Goal: Task Accomplishment & Management: Use online tool/utility

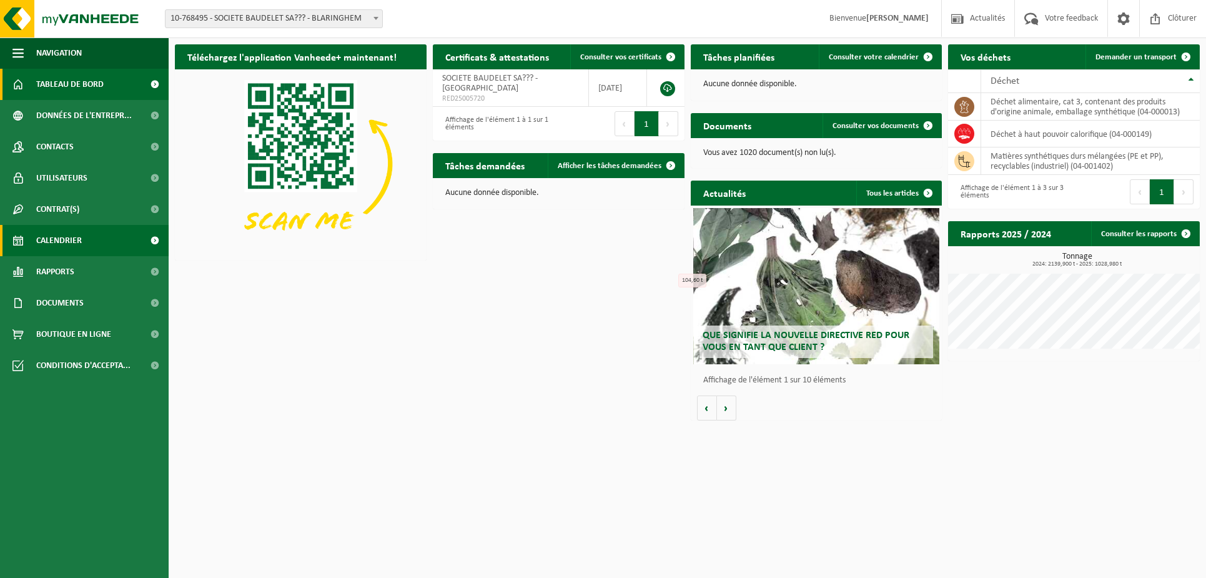
click at [64, 242] on span "Calendrier" at bounding box center [59, 240] width 46 height 31
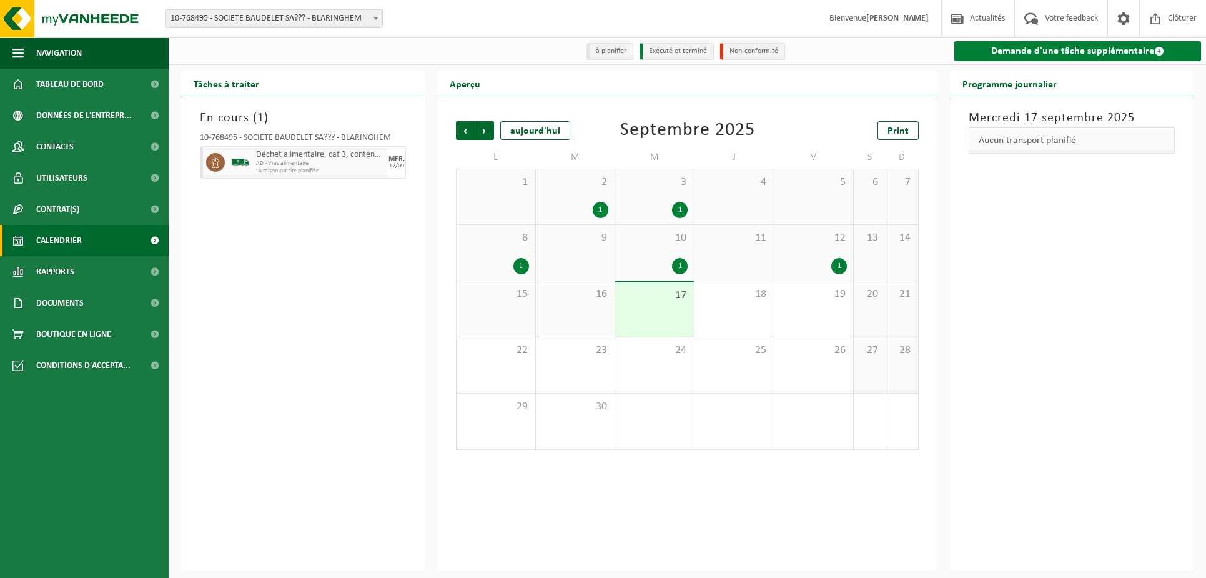
click at [1060, 50] on link "Demande d'une tâche supplémentaire" at bounding box center [1077, 51] width 247 height 20
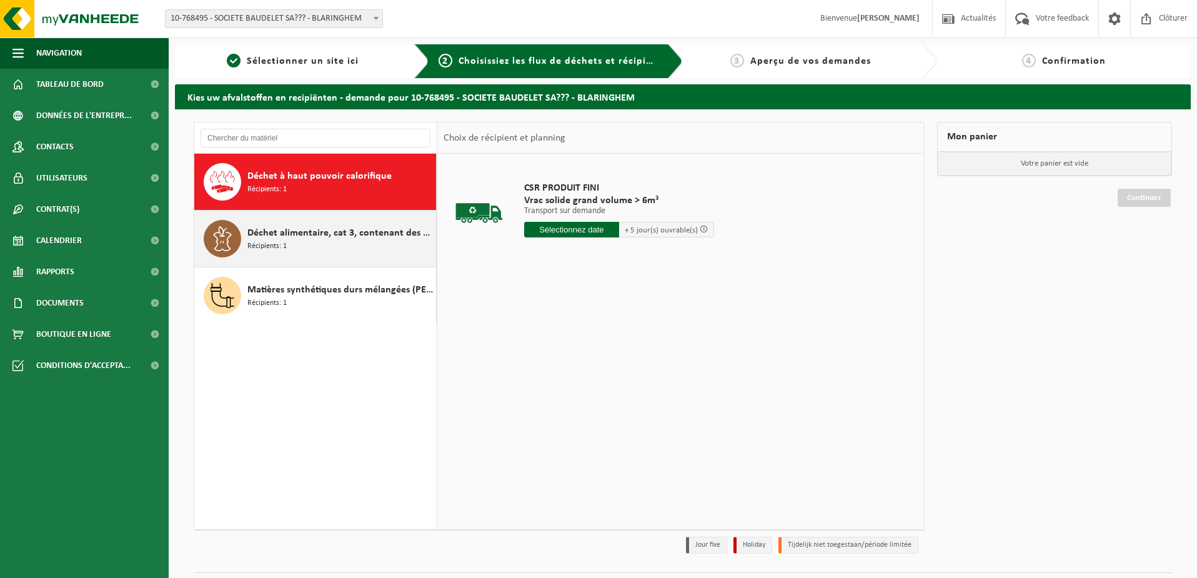
click at [261, 242] on span "Récipients: 1" at bounding box center [266, 246] width 39 height 12
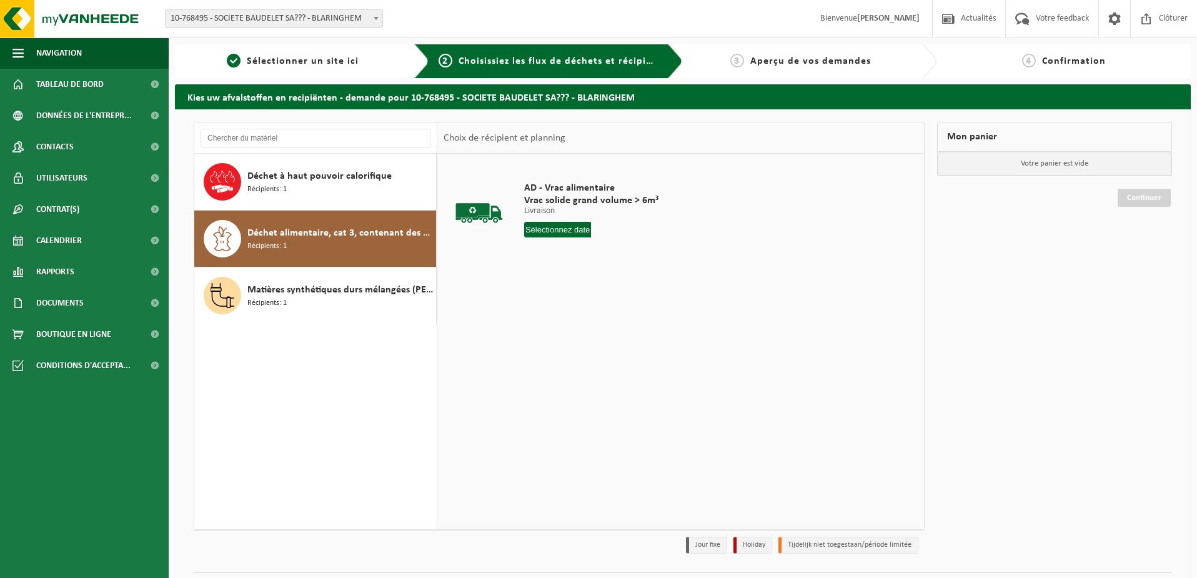
click at [551, 222] on input "text" at bounding box center [557, 230] width 67 height 16
click at [628, 340] on div "19" at bounding box center [623, 340] width 22 height 20
type input "à partir de 2025-09-19"
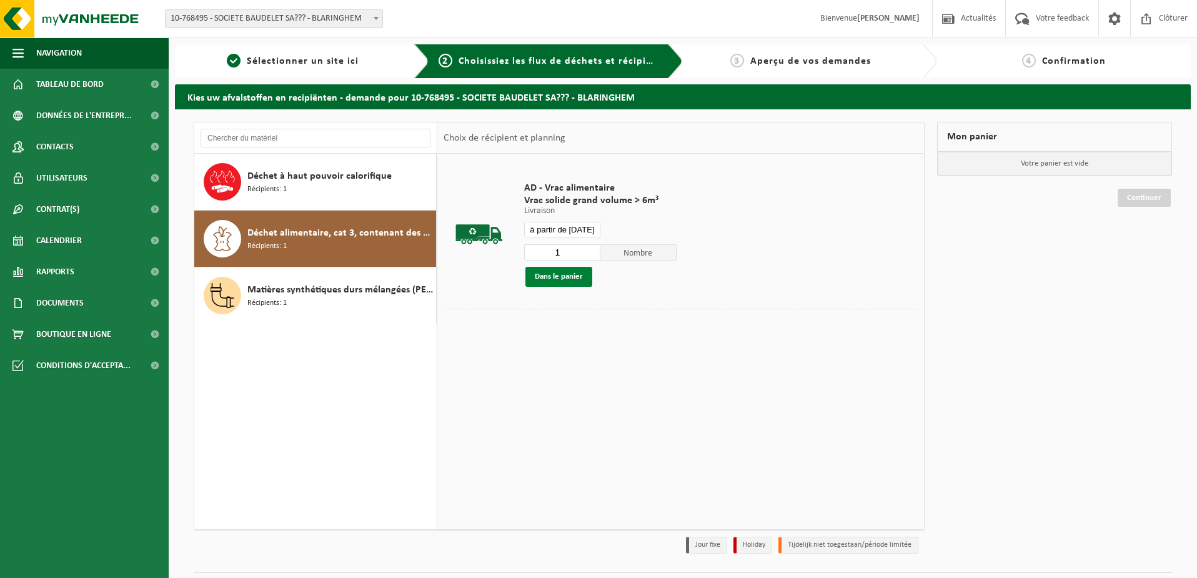
click at [555, 270] on button "Dans le panier" at bounding box center [558, 277] width 67 height 20
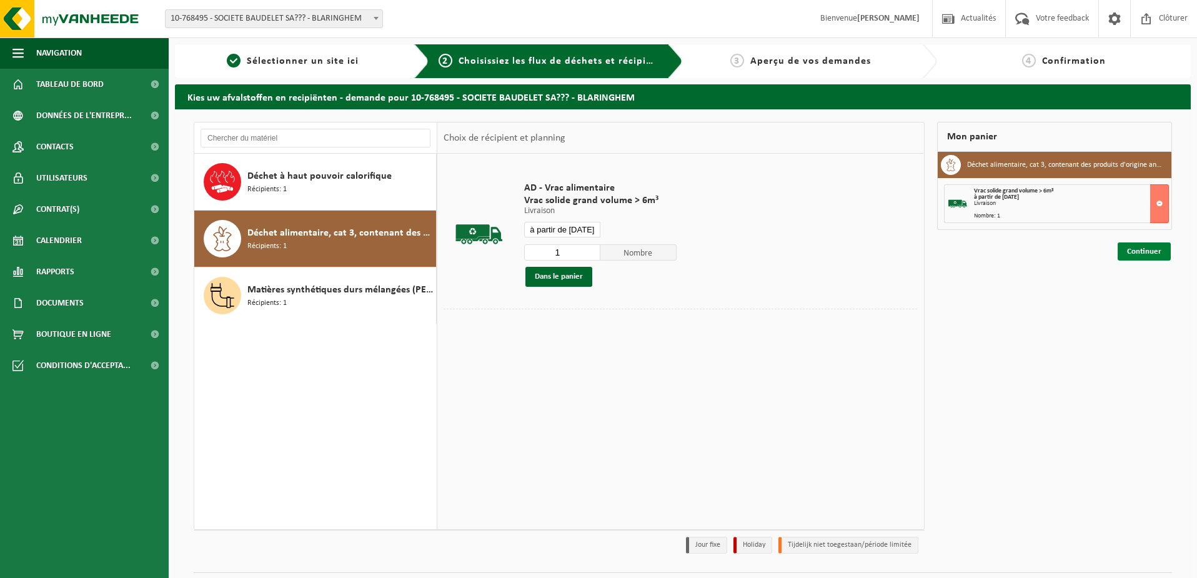
click at [1124, 255] on link "Continuer" at bounding box center [1143, 251] width 53 height 18
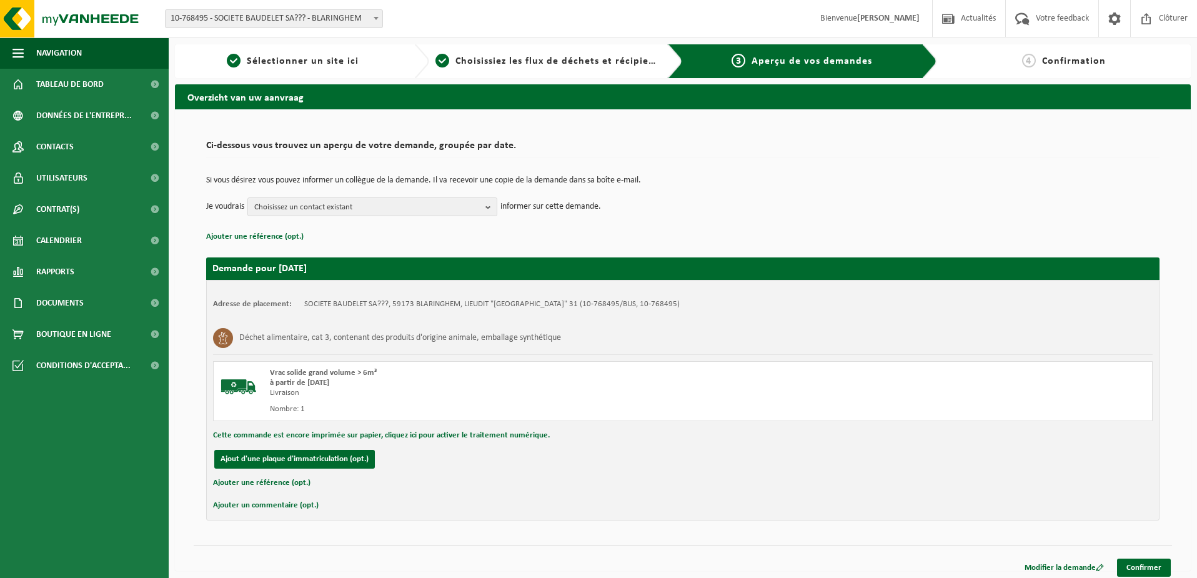
click at [1146, 557] on div "Modifier la demande Confirmer" at bounding box center [683, 551] width 978 height 13
click at [1147, 562] on link "Confirmer" at bounding box center [1144, 567] width 54 height 18
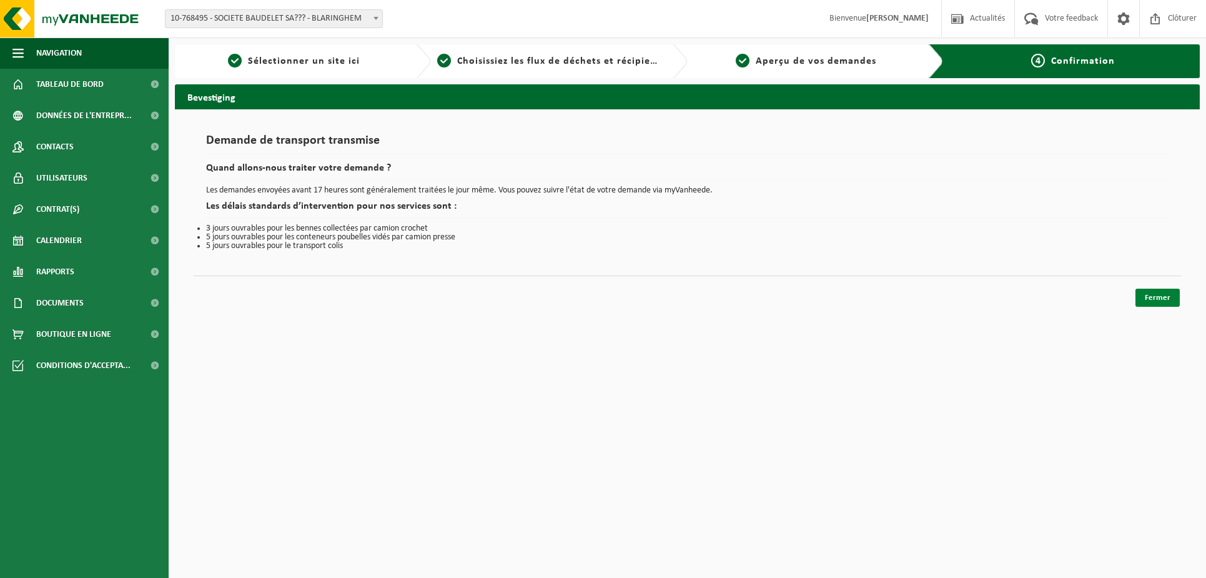
click at [1165, 297] on link "Fermer" at bounding box center [1157, 298] width 44 height 18
